Goal: Information Seeking & Learning: Compare options

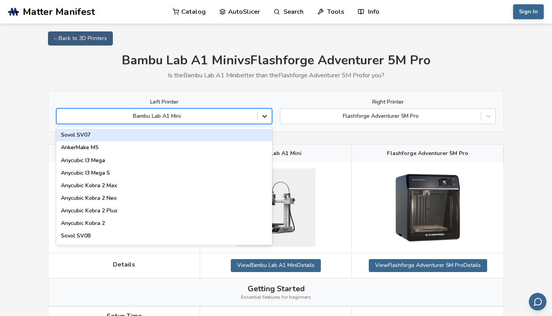
click at [265, 115] on icon at bounding box center [265, 116] width 8 height 8
click at [489, 116] on icon at bounding box center [488, 116] width 8 height 8
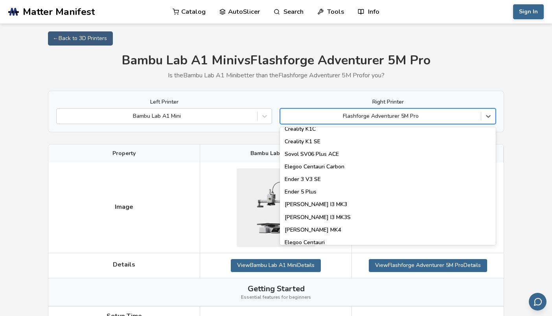
scroll to position [227, 0]
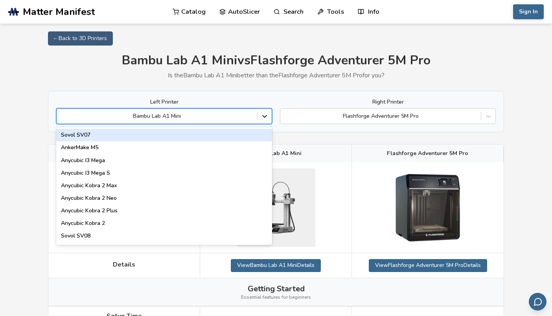
click at [264, 114] on icon at bounding box center [265, 116] width 8 height 8
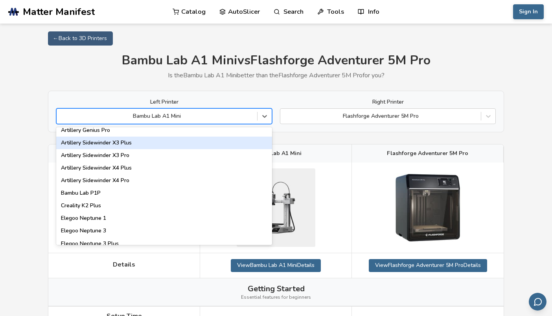
scroll to position [437, 0]
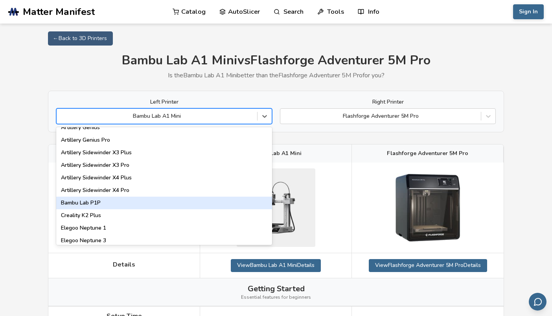
click at [91, 201] on div "Bambu Lab P1P" at bounding box center [164, 203] width 216 height 13
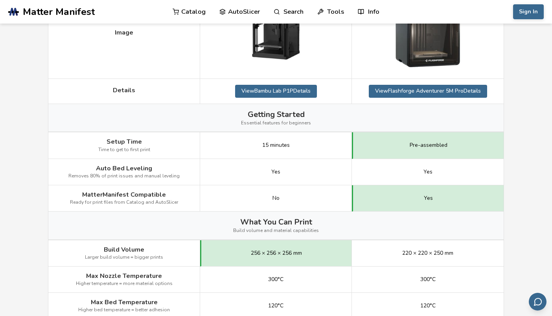
scroll to position [157, 0]
